Goal: Information Seeking & Learning: Get advice/opinions

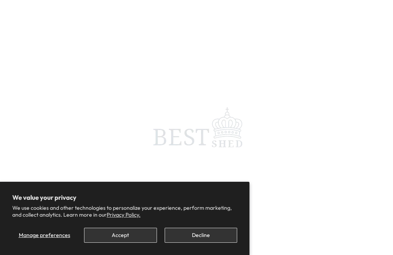
click at [205, 236] on button "Decline" at bounding box center [201, 235] width 72 height 15
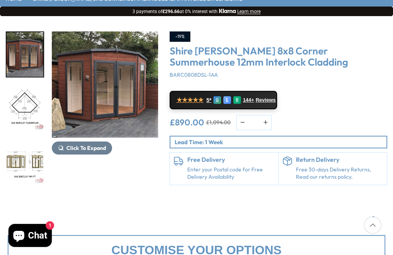
scroll to position [90, 0]
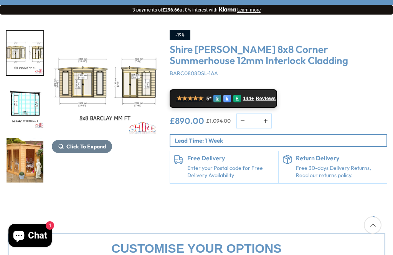
click at [19, 166] on img "5 / 14" at bounding box center [25, 160] width 37 height 44
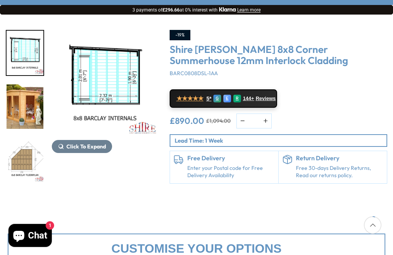
click at [20, 107] on img "5 / 14" at bounding box center [25, 106] width 37 height 44
click at [20, 138] on img "6 / 14" at bounding box center [25, 160] width 37 height 44
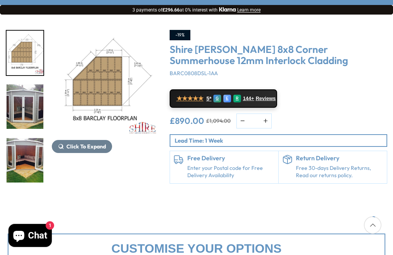
click at [16, 111] on img "7 / 14" at bounding box center [25, 106] width 37 height 44
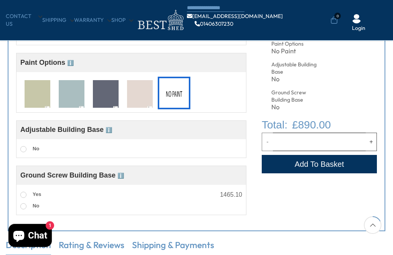
scroll to position [333, 0]
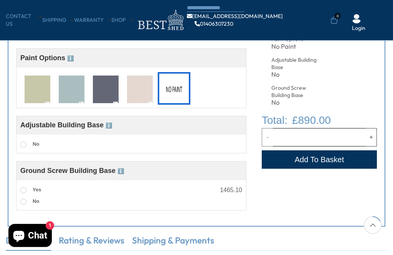
click at [122, 174] on span "ℹ️" at bounding box center [120, 171] width 7 height 6
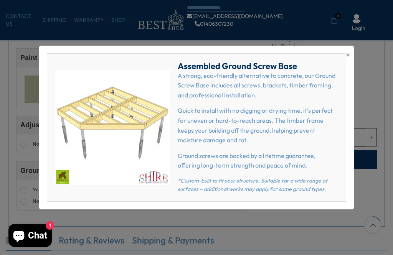
click at [348, 60] on span "×" at bounding box center [348, 54] width 4 height 11
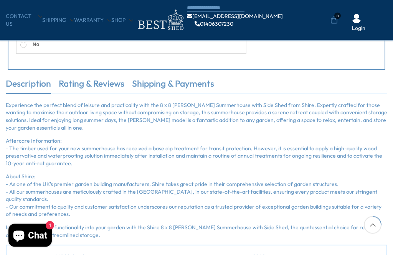
click at [107, 86] on link "Rating & Reviews" at bounding box center [92, 86] width 66 height 16
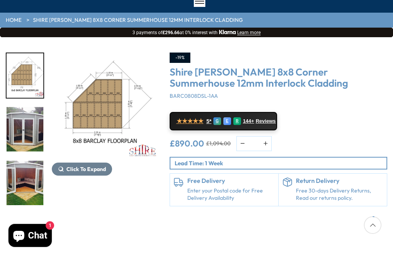
scroll to position [71, 0]
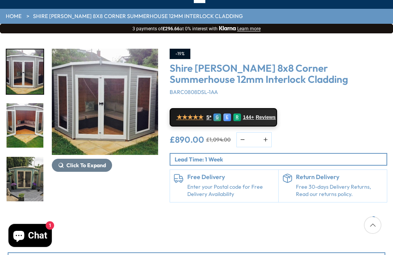
click at [25, 120] on img "8 / 14" at bounding box center [25, 125] width 37 height 44
click at [29, 211] on img "10 / 14" at bounding box center [25, 233] width 37 height 44
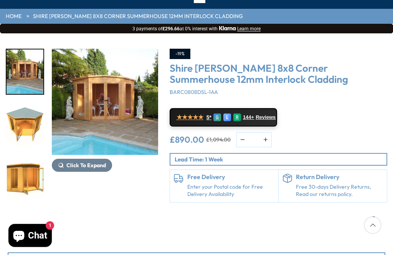
click at [25, 120] on img "11 / 14" at bounding box center [25, 125] width 37 height 44
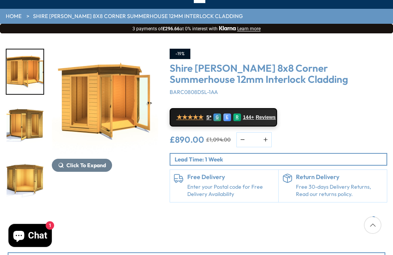
click at [28, 182] on img "14 / 14" at bounding box center [25, 179] width 37 height 44
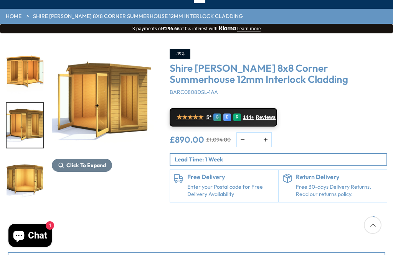
click at [21, 118] on img "13 / 14" at bounding box center [25, 125] width 37 height 44
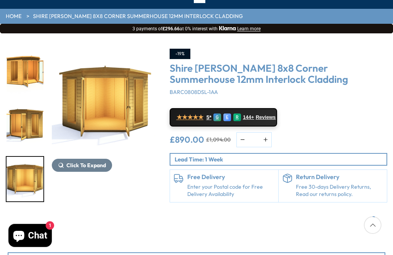
click at [22, 173] on img "14 / 14" at bounding box center [25, 179] width 37 height 44
click at [22, 176] on img "14 / 14" at bounding box center [25, 179] width 37 height 44
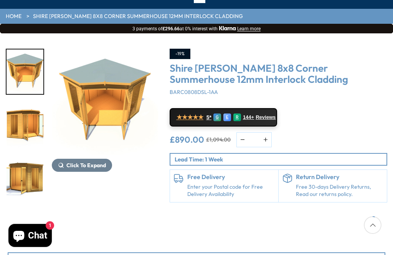
click at [21, 126] on img "12 / 14" at bounding box center [25, 125] width 37 height 44
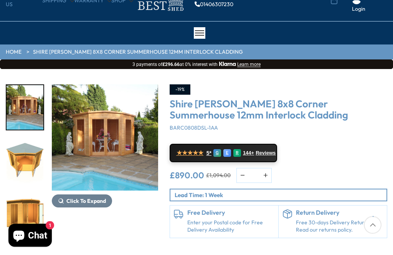
scroll to position [26, 0]
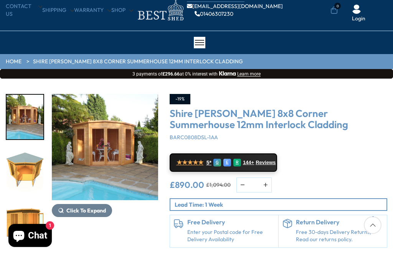
click at [264, 165] on link "★★★★★ 5* G E R 144+ Reviews" at bounding box center [223, 162] width 107 height 18
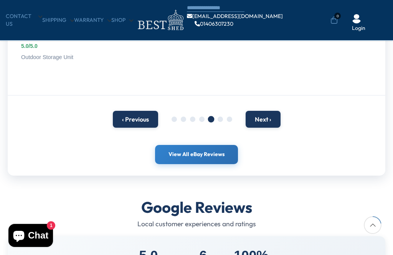
scroll to position [176, 0]
